Goal: Download file/media

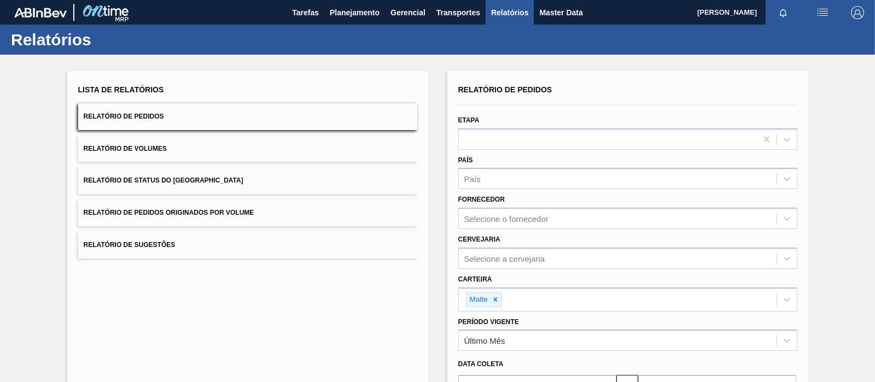
scroll to position [120, 0]
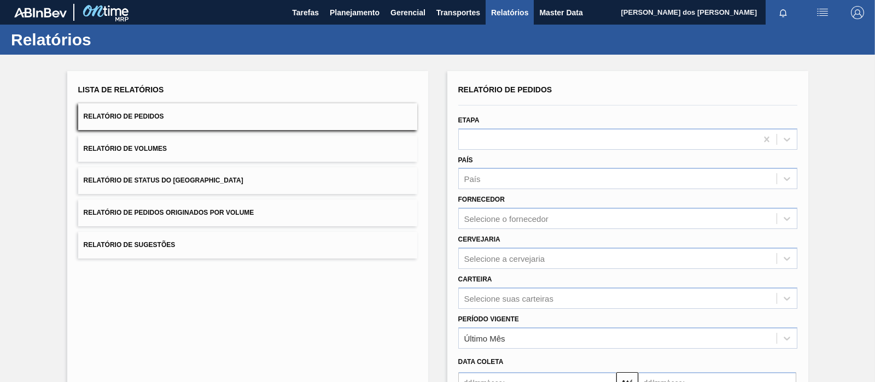
scroll to position [122, 0]
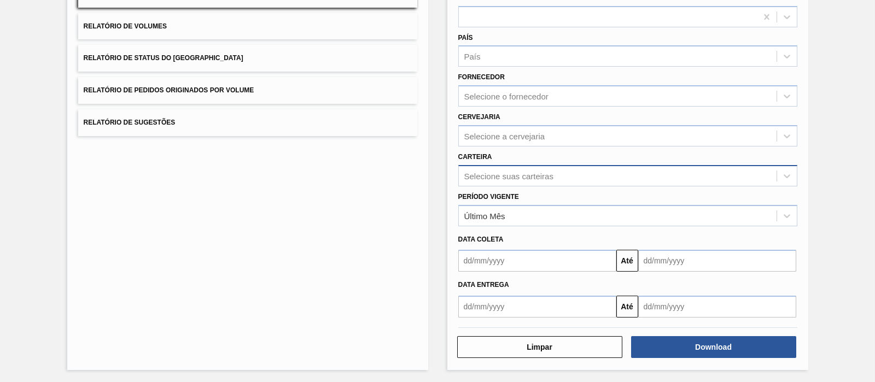
click at [513, 174] on div "Selecione suas carteiras" at bounding box center [508, 175] width 89 height 9
type input "malt"
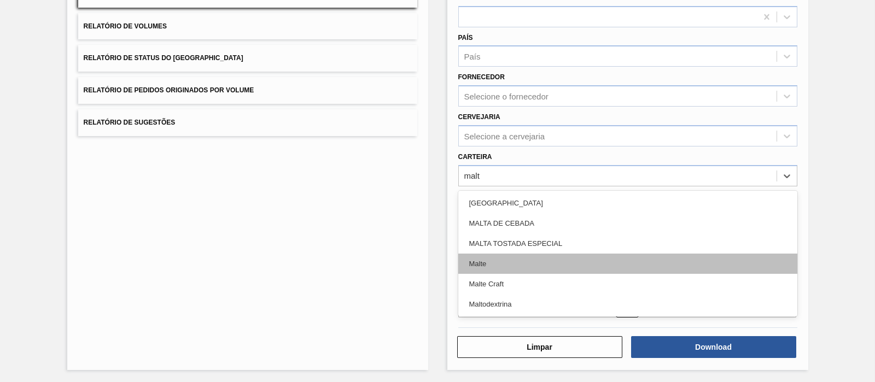
click at [478, 264] on div "Malte" at bounding box center [627, 264] width 339 height 20
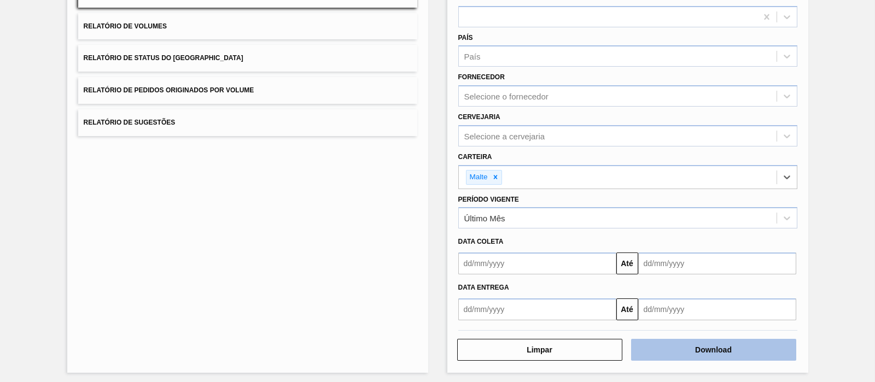
click at [737, 352] on button "Download" at bounding box center [713, 350] width 165 height 22
